Goal: Information Seeking & Learning: Understand process/instructions

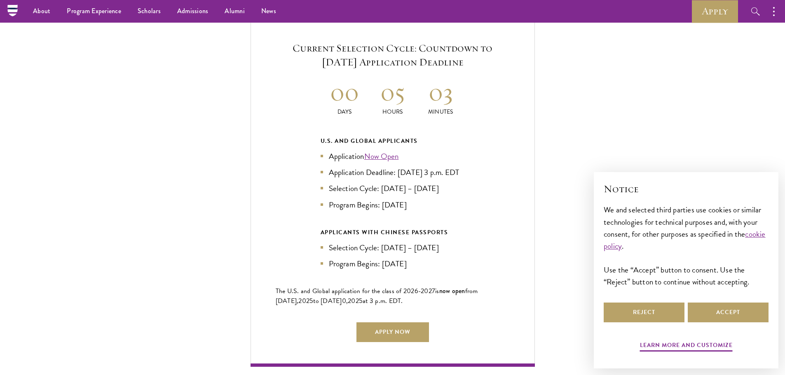
scroll to position [1730, 0]
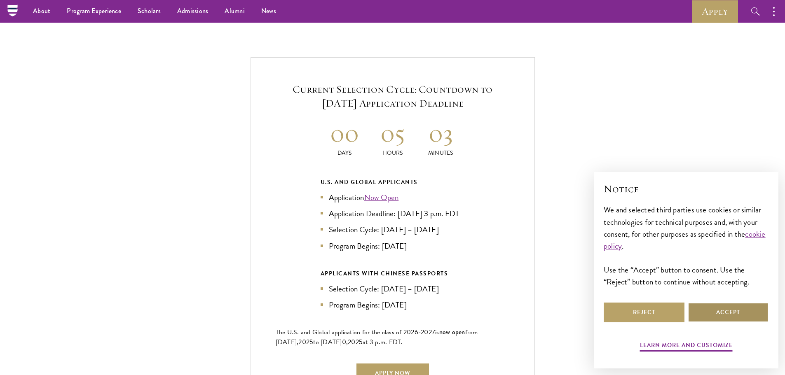
click at [722, 317] on button "Accept" at bounding box center [727, 313] width 81 height 20
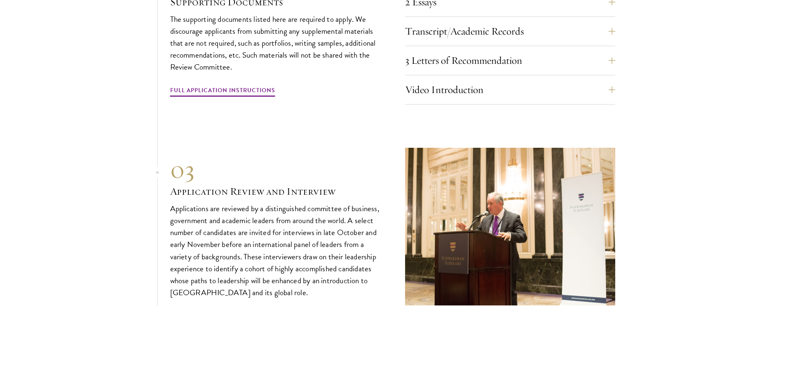
scroll to position [2841, 0]
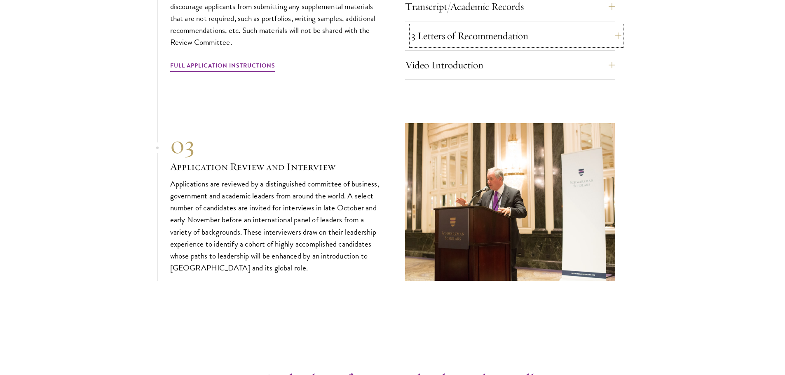
click at [612, 35] on button "3 Letters of Recommendation" at bounding box center [516, 36] width 210 height 20
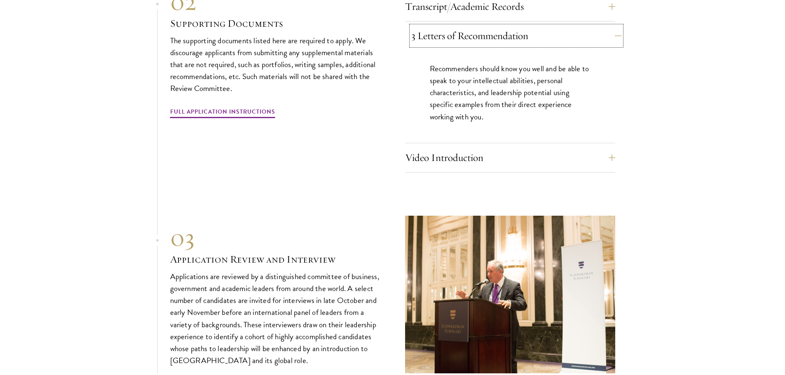
click at [612, 35] on button "3 Letters of Recommendation" at bounding box center [516, 36] width 210 height 20
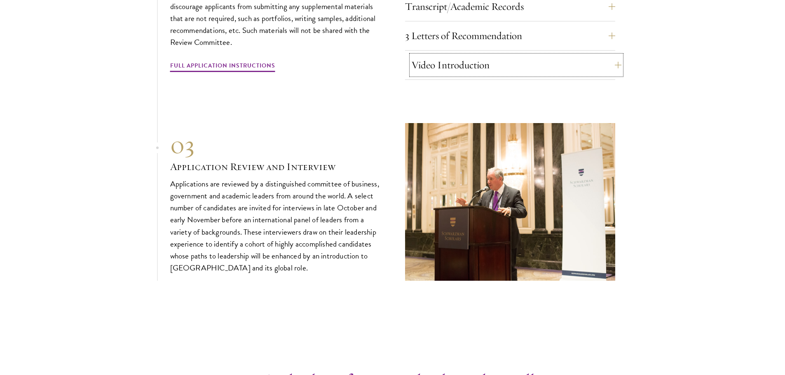
click at [611, 57] on button "Video Introduction" at bounding box center [516, 65] width 210 height 20
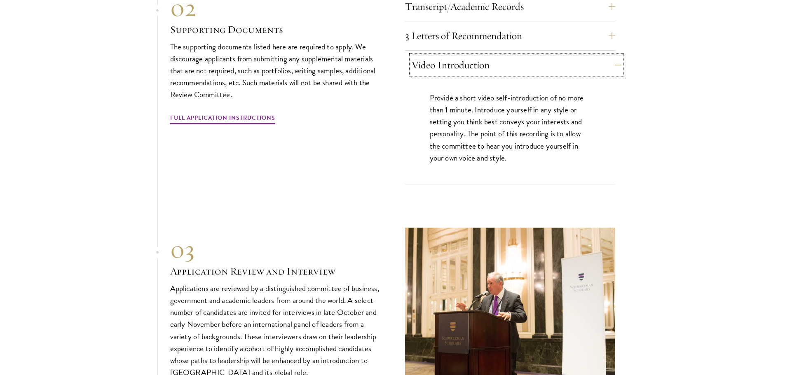
click at [611, 63] on button "Video Introduction" at bounding box center [516, 65] width 210 height 20
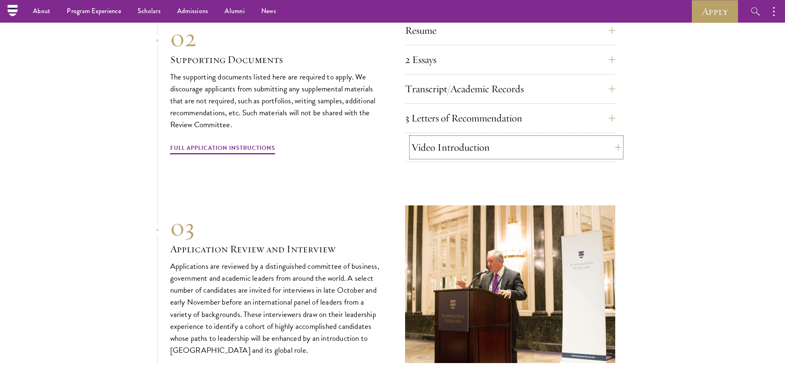
scroll to position [2717, 0]
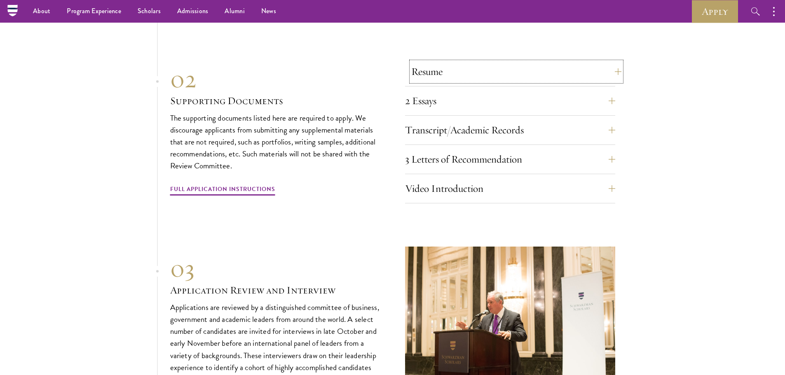
click at [611, 72] on button "Resume" at bounding box center [516, 72] width 210 height 20
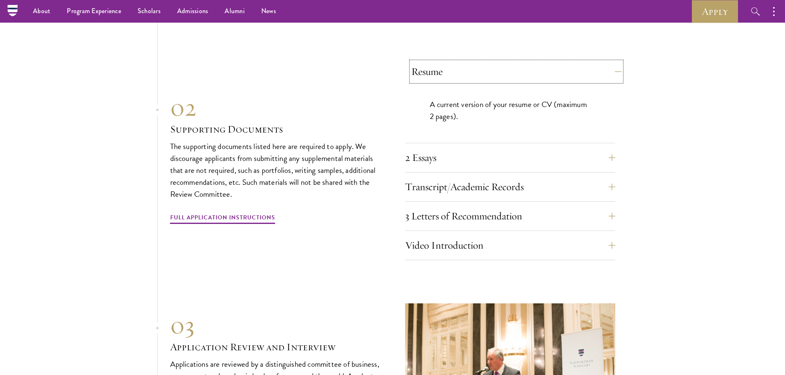
click at [611, 72] on button "Resume" at bounding box center [516, 72] width 210 height 20
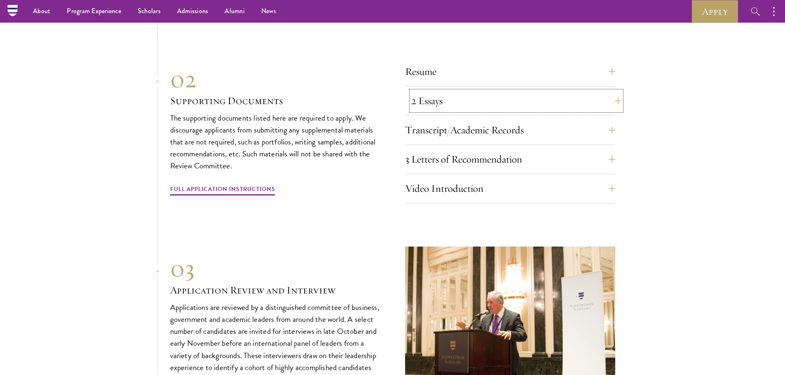
click at [611, 91] on button "2 Essays" at bounding box center [516, 101] width 210 height 20
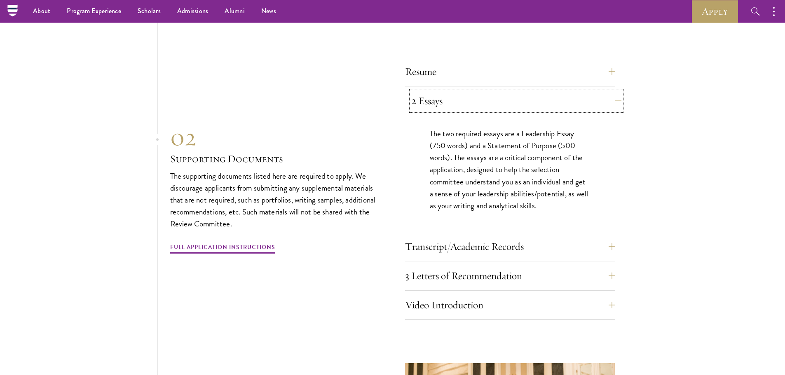
click at [611, 91] on button "2 Essays" at bounding box center [516, 101] width 210 height 20
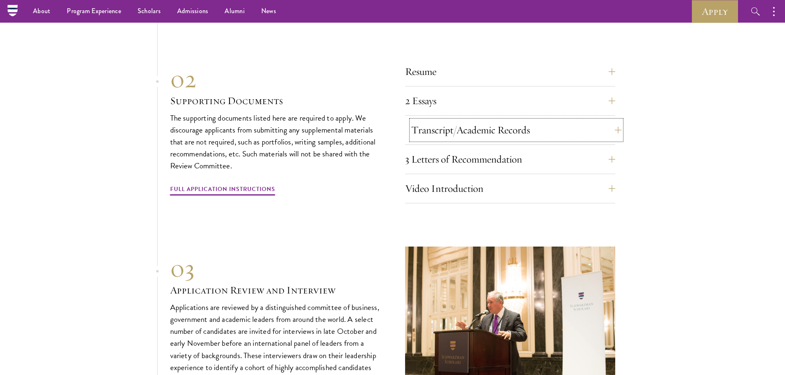
click at [608, 121] on button "Transcript/Academic Records" at bounding box center [516, 130] width 210 height 20
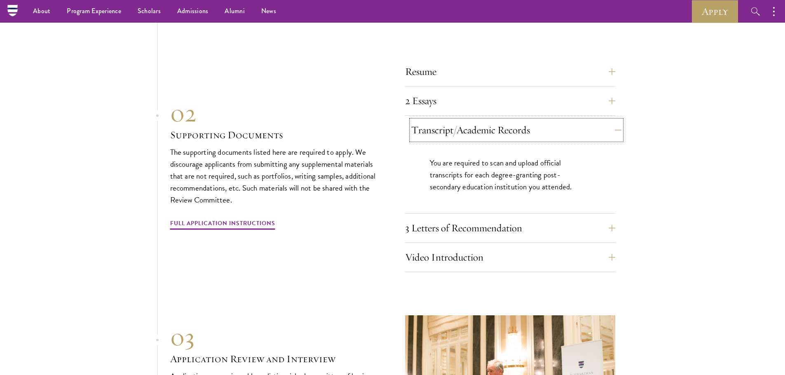
click at [608, 121] on button "Transcript/Academic Records" at bounding box center [516, 130] width 210 height 20
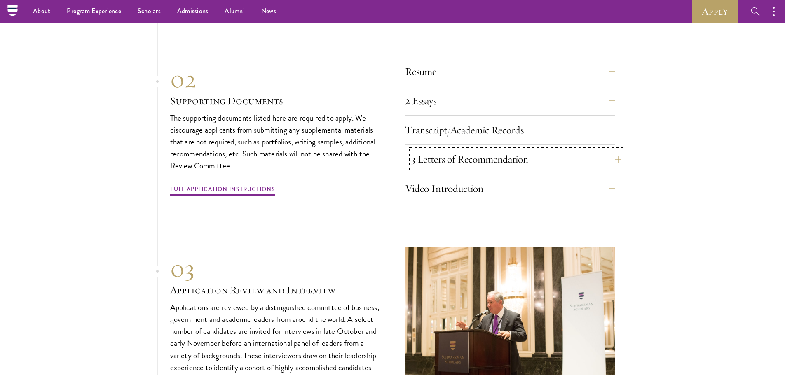
click at [606, 150] on button "3 Letters of Recommendation" at bounding box center [516, 160] width 210 height 20
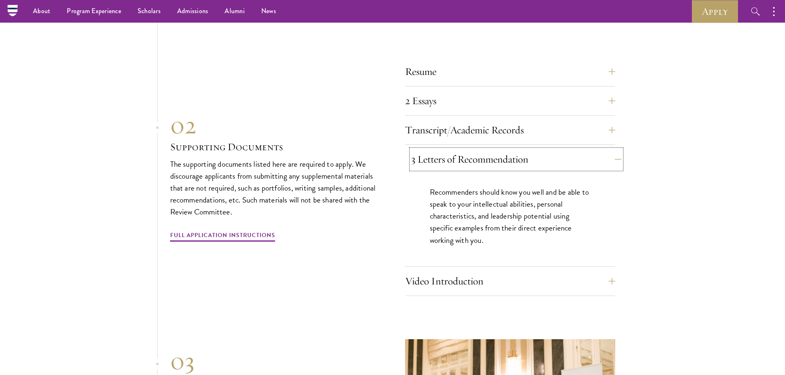
click at [606, 150] on button "3 Letters of Recommendation" at bounding box center [516, 160] width 210 height 20
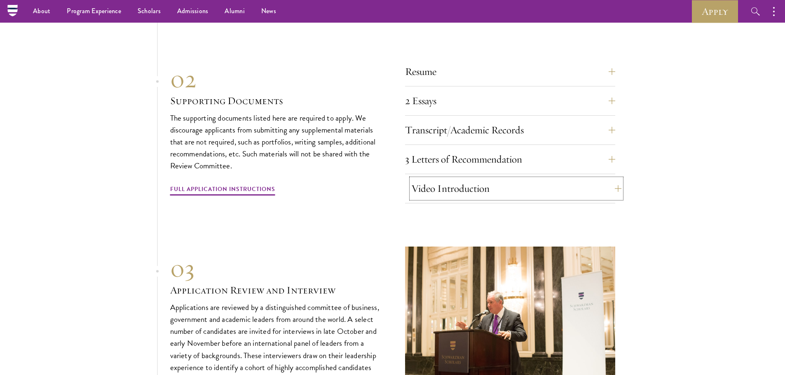
click at [598, 179] on button "Video Introduction" at bounding box center [516, 189] width 210 height 20
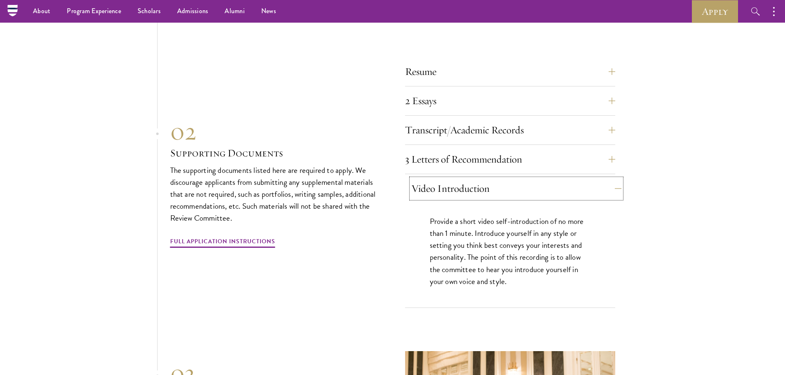
click at [598, 179] on button "Video Introduction" at bounding box center [516, 189] width 210 height 20
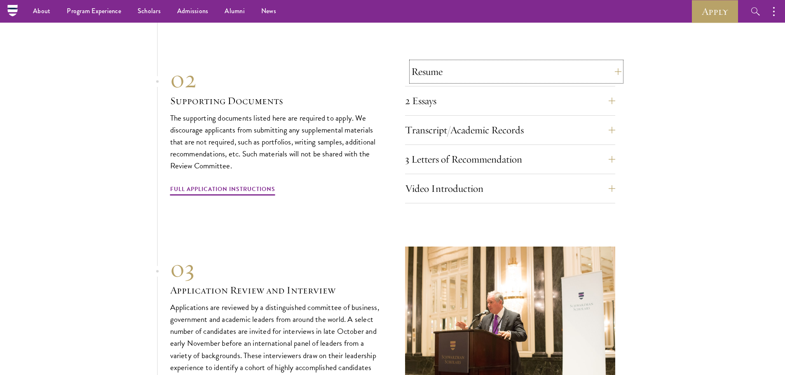
click at [607, 75] on button "Resume" at bounding box center [516, 72] width 210 height 20
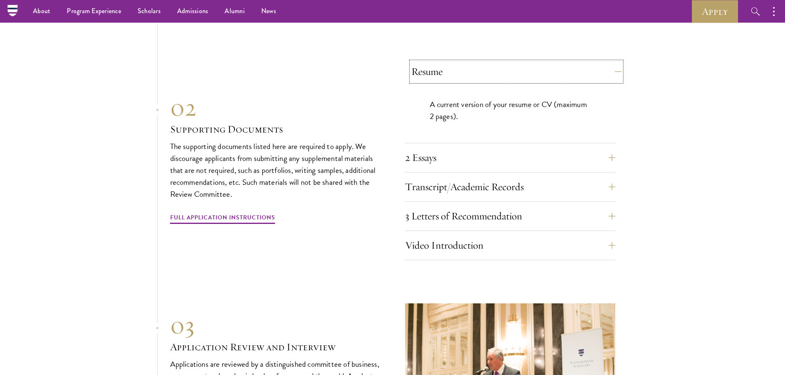
click at [607, 75] on button "Resume" at bounding box center [516, 72] width 210 height 20
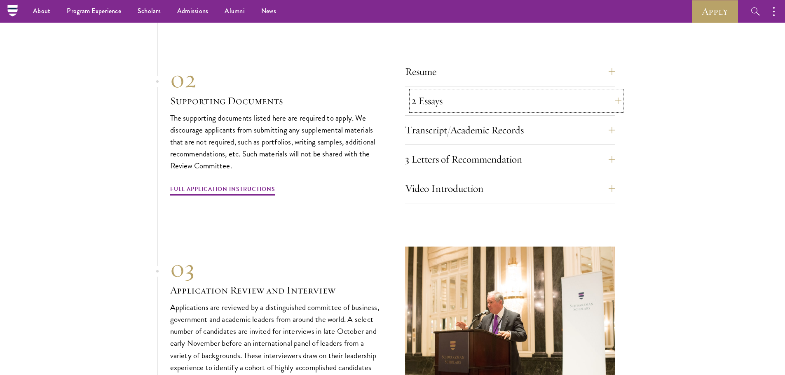
click at [607, 96] on button "2 Essays" at bounding box center [516, 101] width 210 height 20
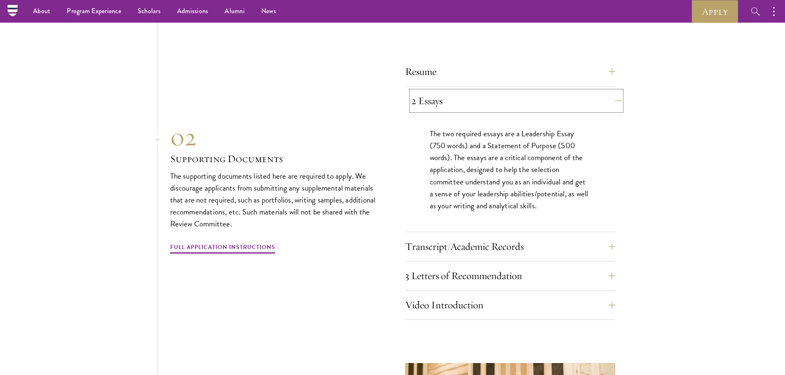
click at [607, 96] on button "2 Essays" at bounding box center [516, 101] width 210 height 20
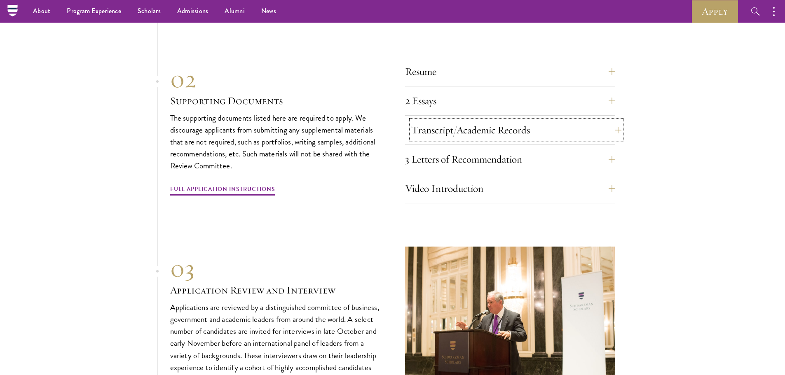
click at [605, 120] on button "Transcript/Academic Records" at bounding box center [516, 130] width 210 height 20
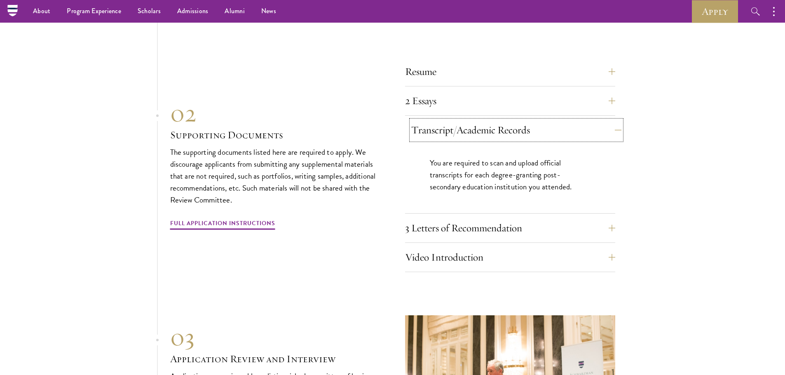
click at [605, 120] on button "Transcript/Academic Records" at bounding box center [516, 130] width 210 height 20
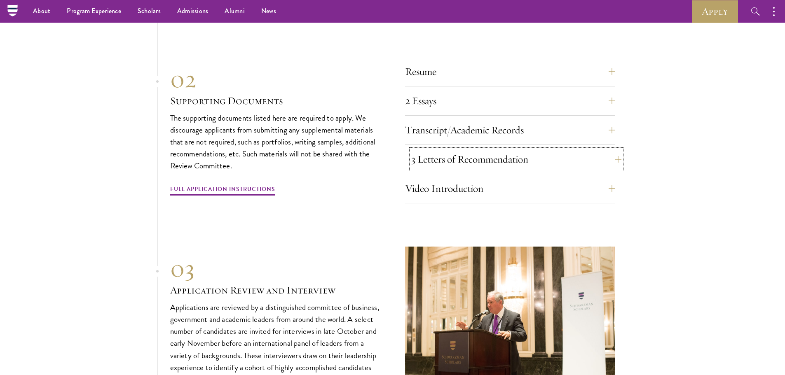
click at [598, 150] on button "3 Letters of Recommendation" at bounding box center [516, 160] width 210 height 20
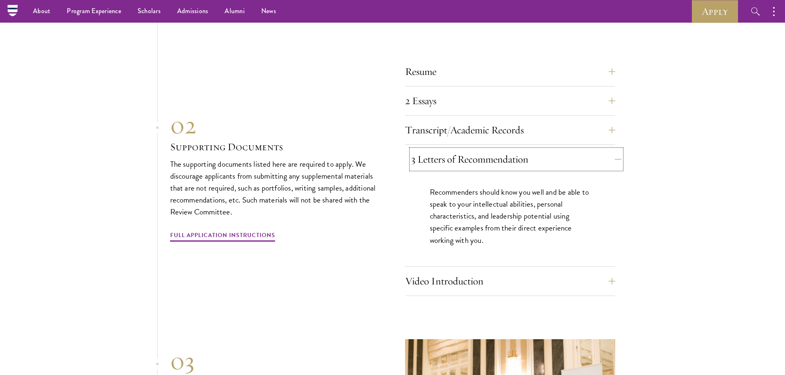
click at [598, 150] on button "3 Letters of Recommendation" at bounding box center [516, 160] width 210 height 20
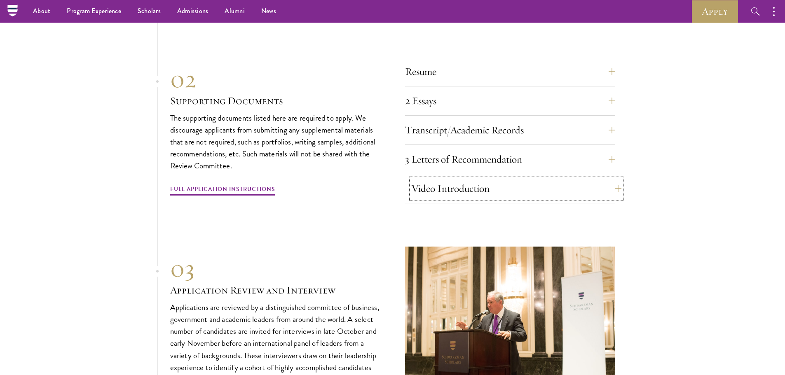
click at [589, 179] on button "Video Introduction" at bounding box center [516, 189] width 210 height 20
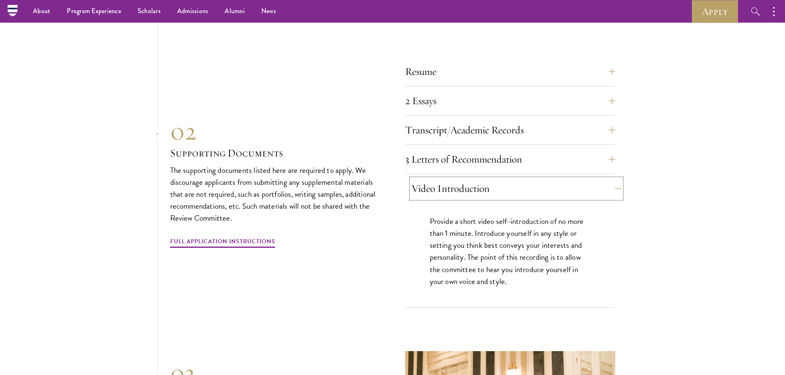
click at [589, 179] on button "Video Introduction" at bounding box center [516, 189] width 210 height 20
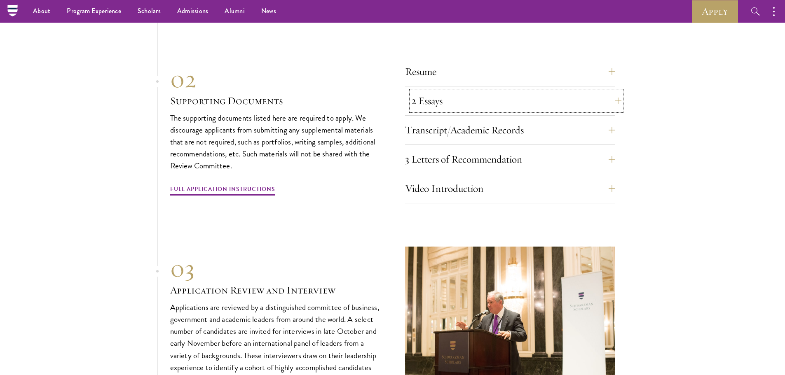
click at [594, 91] on button "2 Essays" at bounding box center [516, 101] width 210 height 20
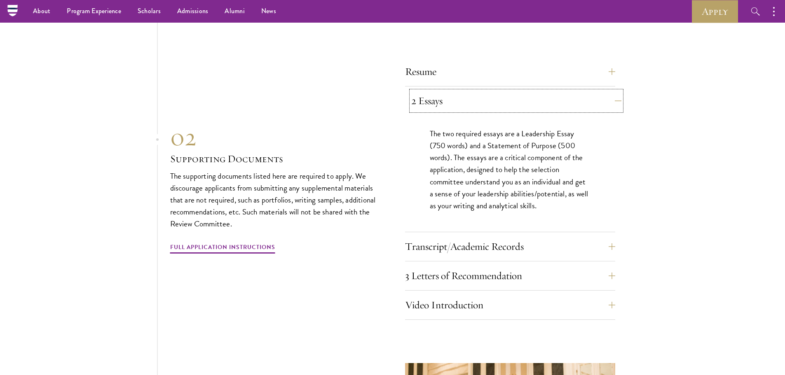
click at [594, 91] on button "2 Essays" at bounding box center [516, 101] width 210 height 20
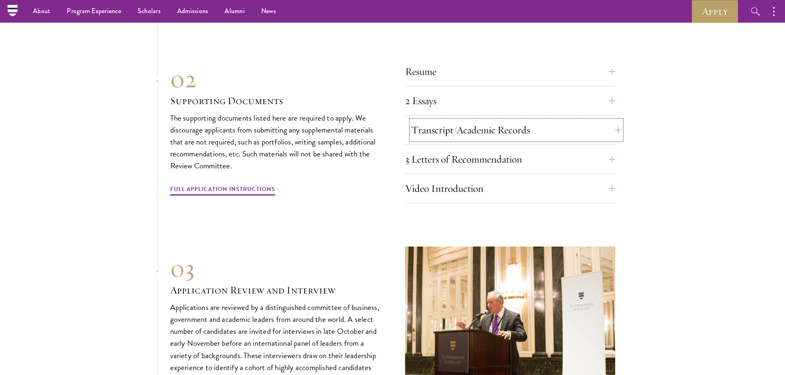
click at [592, 126] on button "Transcript/Academic Records" at bounding box center [516, 130] width 210 height 20
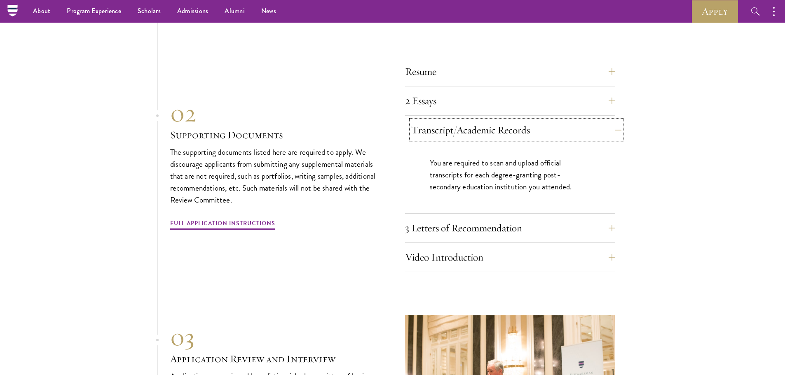
click at [592, 125] on button "Transcript/Academic Records" at bounding box center [516, 130] width 210 height 20
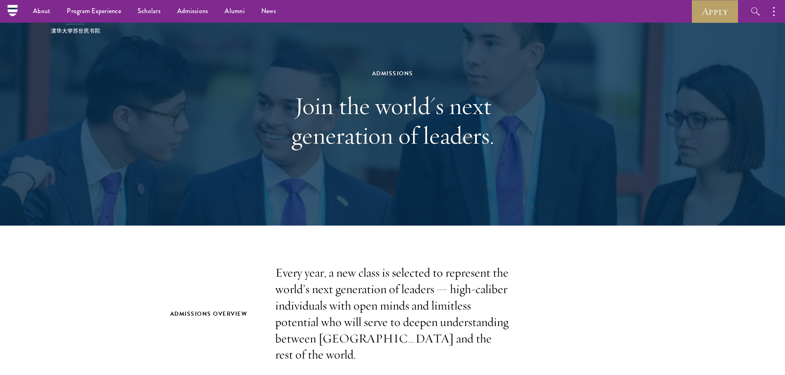
scroll to position [0, 0]
